Goal: Find specific fact: Find specific fact

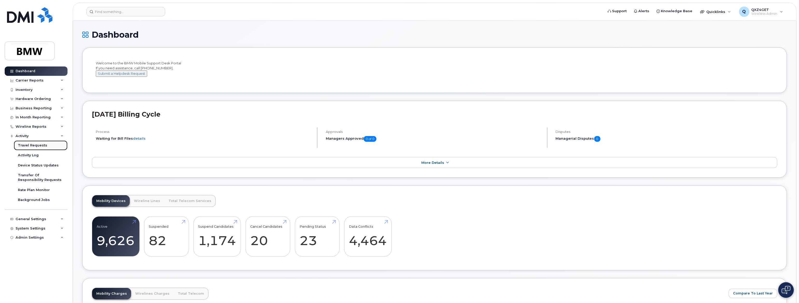
click at [27, 143] on link "Travel Requests" at bounding box center [41, 145] width 54 height 10
click at [28, 145] on div "Travel Requests" at bounding box center [32, 145] width 29 height 5
click at [36, 145] on div "Travel Requests" at bounding box center [32, 145] width 29 height 5
click at [26, 146] on div "Travel Requests" at bounding box center [32, 145] width 29 height 5
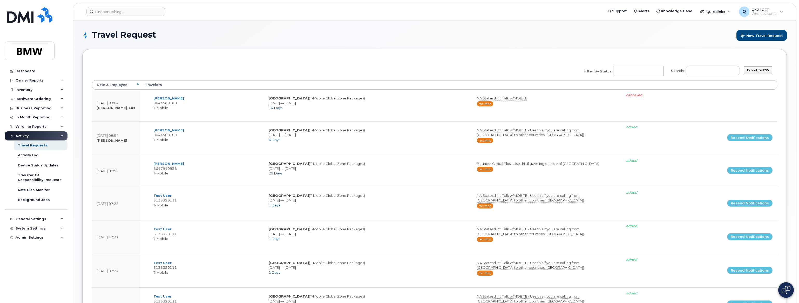
select select
click at [698, 73] on input "Search:" at bounding box center [712, 70] width 54 height 9
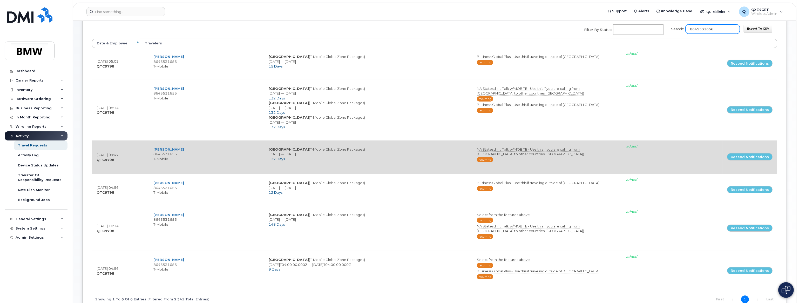
scroll to position [71, 0]
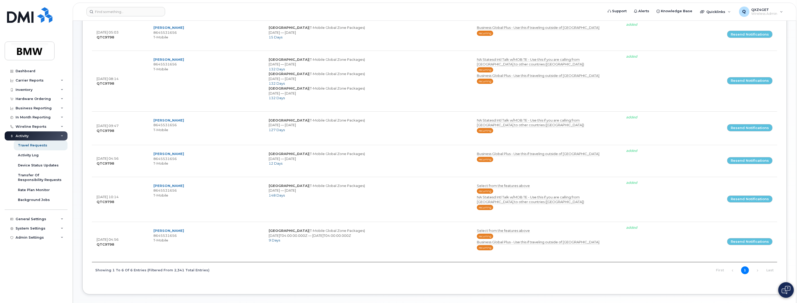
type input "8645531656"
click at [28, 98] on div "Hardware Ordering" at bounding box center [33, 99] width 35 height 4
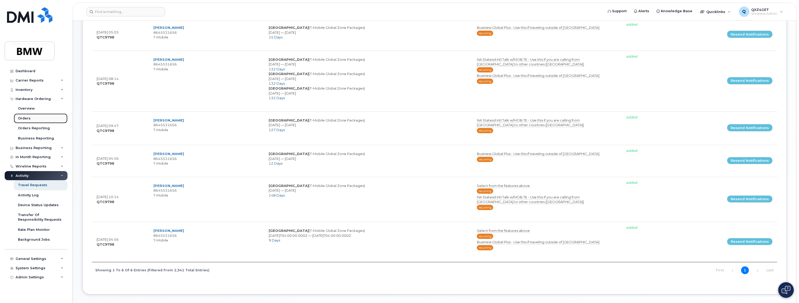
click at [26, 117] on div "Orders" at bounding box center [24, 118] width 13 height 5
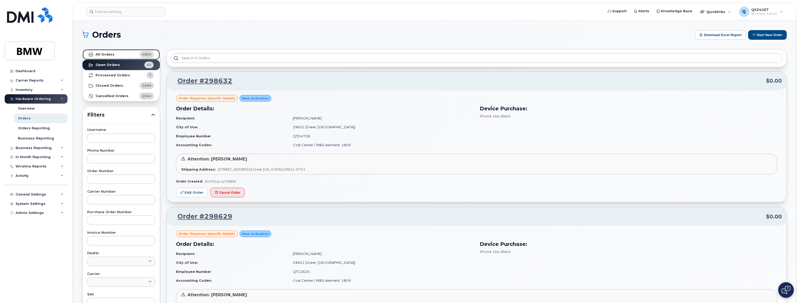
click at [111, 52] on strong "All Orders" at bounding box center [104, 54] width 19 height 4
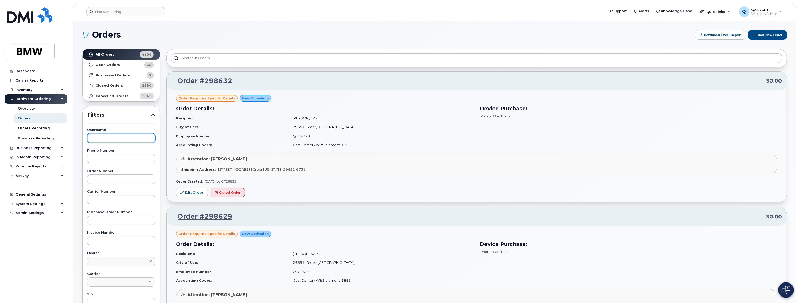
click at [104, 136] on input "text" at bounding box center [121, 137] width 68 height 9
click at [101, 135] on input "text" at bounding box center [121, 137] width 68 height 9
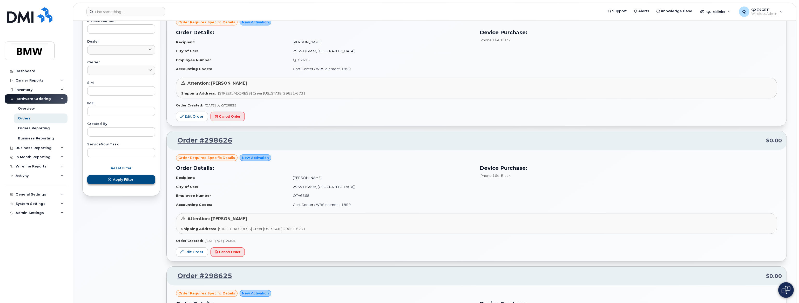
scroll to position [212, 0]
type input "Ryan Ratchford"
click at [127, 177] on span "Apply Filter" at bounding box center [123, 178] width 20 height 5
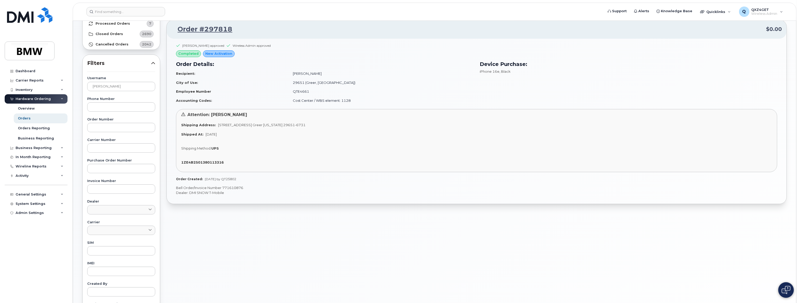
scroll to position [59, 0]
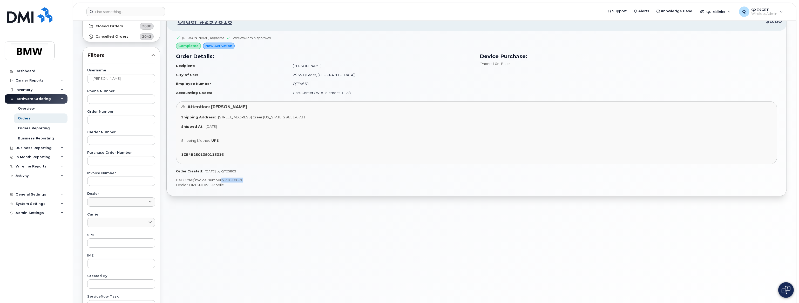
drag, startPoint x: 244, startPoint y: 179, endPoint x: 221, endPoint y: 181, distance: 22.4
click at [221, 181] on p "Bell Order/Invoice Number 771610876" at bounding box center [476, 179] width 601 height 5
copy p "771610876"
